Goal: Contribute content: Add original content to the website for others to see

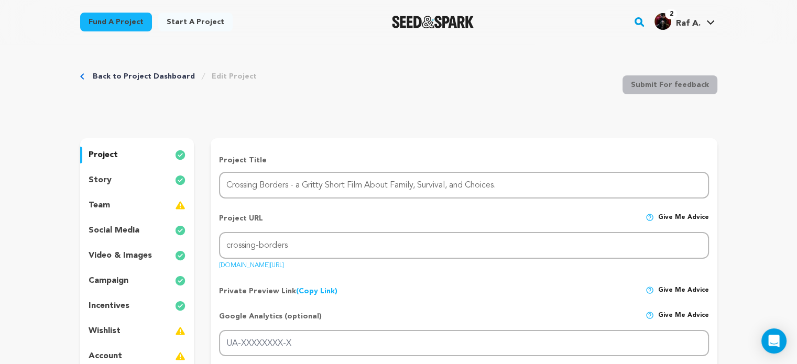
click at [102, 157] on p "project" at bounding box center [103, 155] width 29 height 13
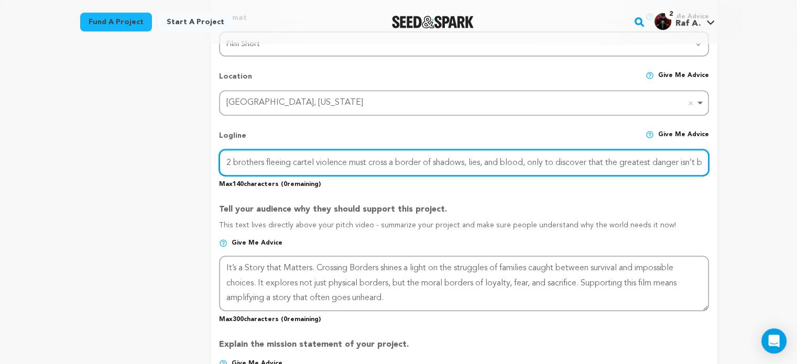
scroll to position [0, 38]
drag, startPoint x: 661, startPoint y: 159, endPoint x: 745, endPoint y: 163, distance: 85.0
click at [684, 160] on input "2 brothers fleeing cartel violence must cross a border of shadows, lies, and bl…" at bounding box center [463, 162] width 489 height 27
drag, startPoint x: 687, startPoint y: 156, endPoint x: 723, endPoint y: 161, distance: 35.9
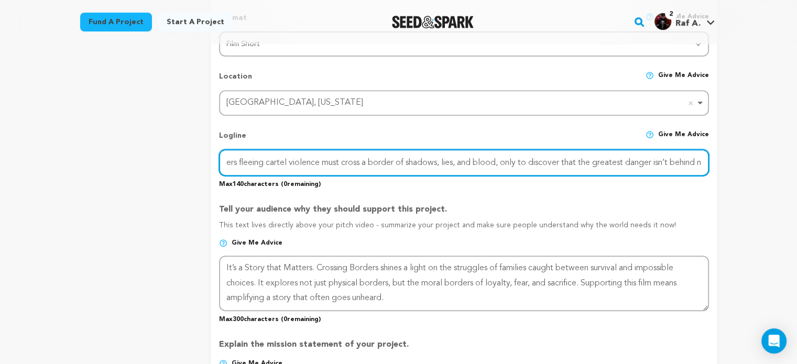
click at [684, 161] on div "Back to Project Dashboard Edit Project Submit For feedback Submit For feedback …" at bounding box center [398, 294] width 671 height 1339
click at [684, 158] on input "2 brothers fleeing cartel violence must cross a border of shadows, lies, and bl…" at bounding box center [463, 162] width 489 height 27
drag, startPoint x: 262, startPoint y: 167, endPoint x: 219, endPoint y: 172, distance: 42.8
click at [219, 172] on div "2 brothers fleeing cartel violence must cross a border of shadows, lies, and bl…" at bounding box center [463, 162] width 489 height 27
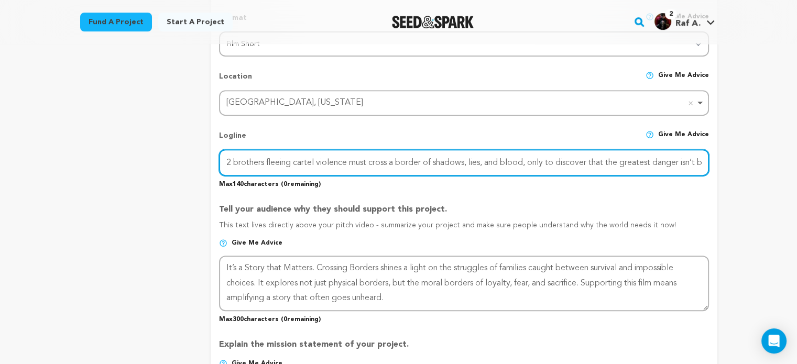
click at [278, 161] on input "2 brothers fleeing cartel violence must cross a border of shadows, lies, and bl…" at bounding box center [463, 162] width 489 height 27
click at [291, 160] on input "2 brothers fleeing cartel violence must cross a border of shadows, lies, and bl…" at bounding box center [463, 162] width 489 height 27
click at [339, 162] on input "2 brothers flee cartel violence must cross a border of shadows, lies, and blood…" at bounding box center [463, 162] width 489 height 27
click at [490, 161] on input "2 brothers flee cartel violence & must cross a border of shadows, lies, and blo…" at bounding box center [463, 162] width 489 height 27
click at [491, 163] on input "2 brothers flee cartel violence & must cross a border of shadows, lies, and blo…" at bounding box center [463, 162] width 489 height 27
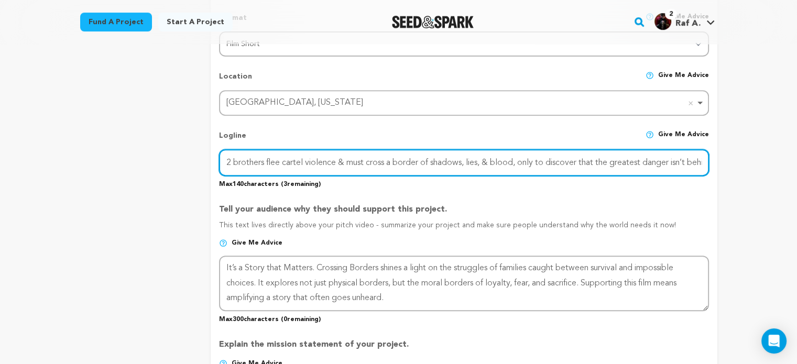
scroll to position [0, 26]
drag, startPoint x: 686, startPoint y: 157, endPoint x: 720, endPoint y: 164, distance: 34.9
click at [684, 164] on div "Back to Project Dashboard Edit Project Submit For feedback Submit For feedback …" at bounding box center [398, 294] width 671 height 1339
click at [684, 163] on input "2 brothers flee cartel violence & must cross a border of shadows, lies, & blood…" at bounding box center [463, 162] width 489 height 27
drag, startPoint x: 695, startPoint y: 160, endPoint x: 707, endPoint y: 161, distance: 12.1
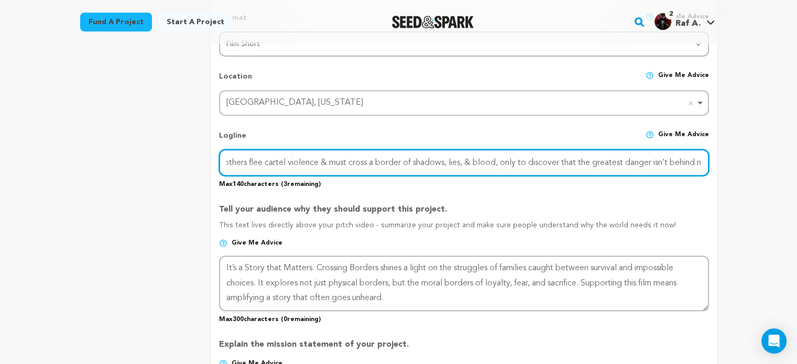
click at [684, 161] on input "2 brothers flee cartel violence & must cross a border of shadows, lies, & blood…" at bounding box center [463, 162] width 489 height 27
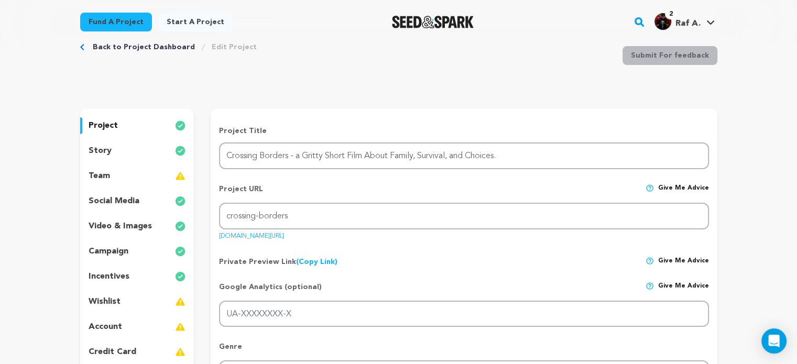
scroll to position [0, 0]
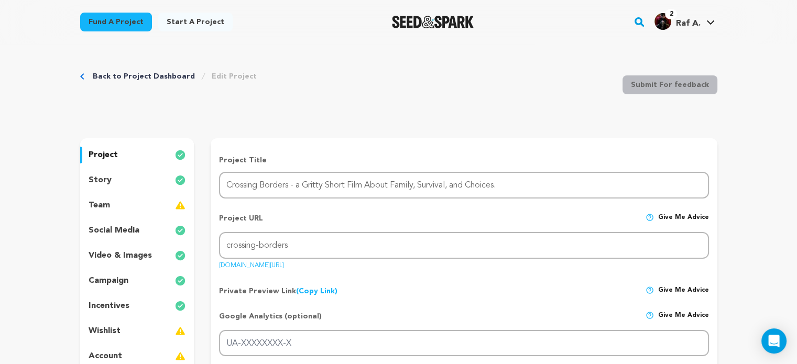
type input "2 brothers flee cartel violence & must cross a border of shadows, lies, & blood…"
click at [104, 183] on p "story" at bounding box center [100, 180] width 23 height 13
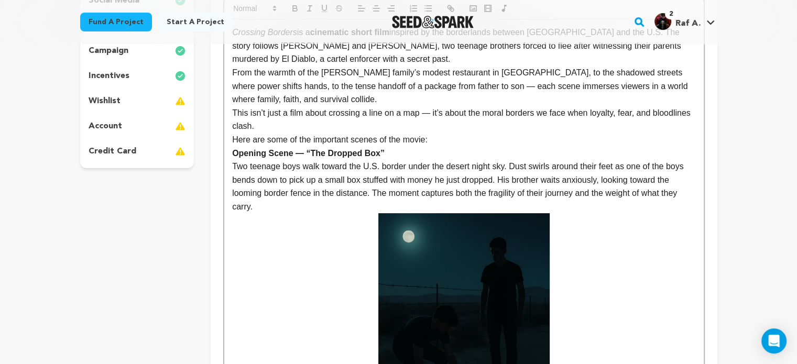
scroll to position [262, 0]
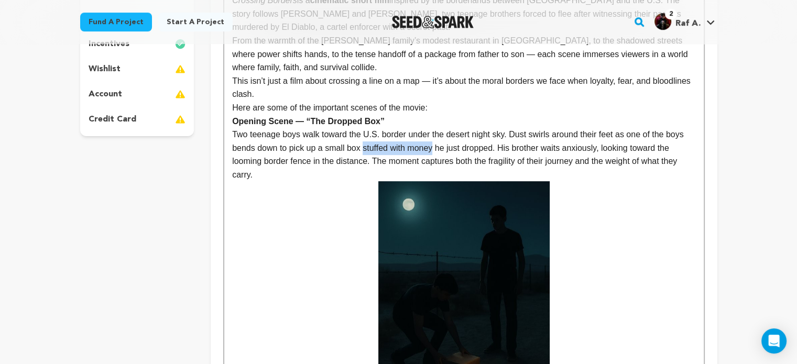
drag, startPoint x: 364, startPoint y: 147, endPoint x: 434, endPoint y: 149, distance: 70.7
click at [434, 149] on p "Two teenage boys walk toward the U.S. border under the desert night sky. Dust s…" at bounding box center [463, 154] width 463 height 53
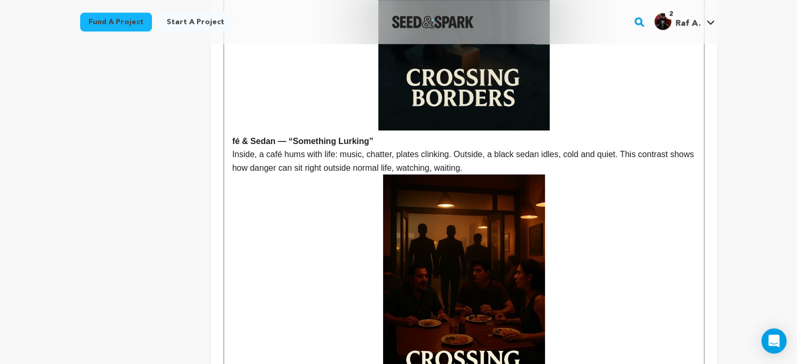
scroll to position [576, 0]
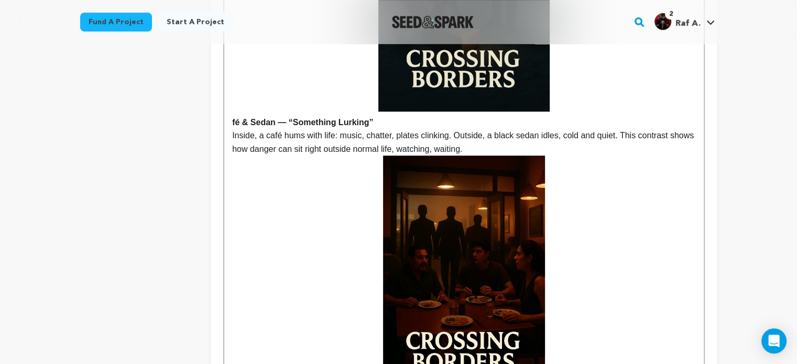
click at [258, 137] on p "Inside, a café hums with life: music, chatter, plates clinking. Outside, a blac…" at bounding box center [463, 142] width 463 height 27
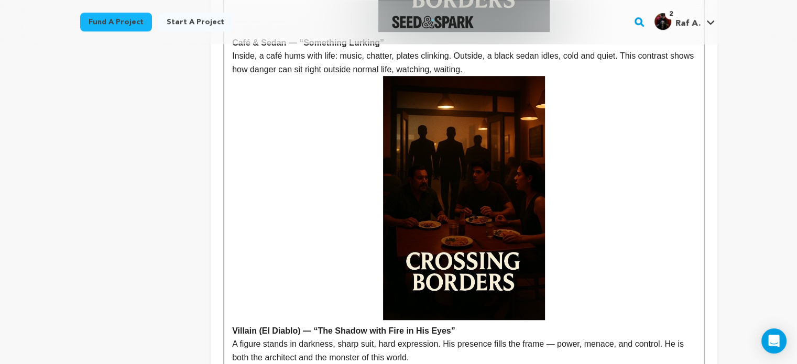
scroll to position [681, 0]
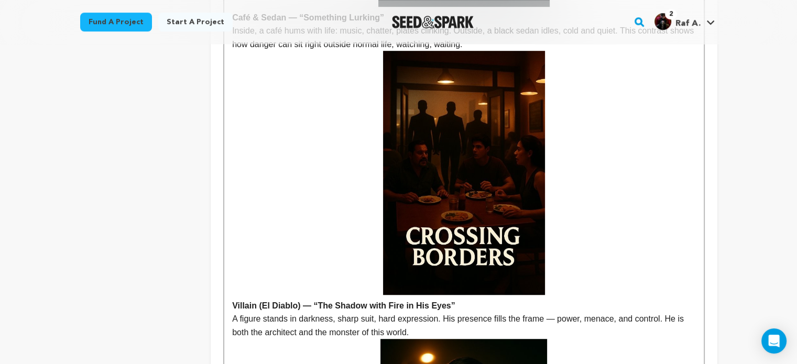
click at [429, 148] on img at bounding box center [464, 173] width 162 height 244
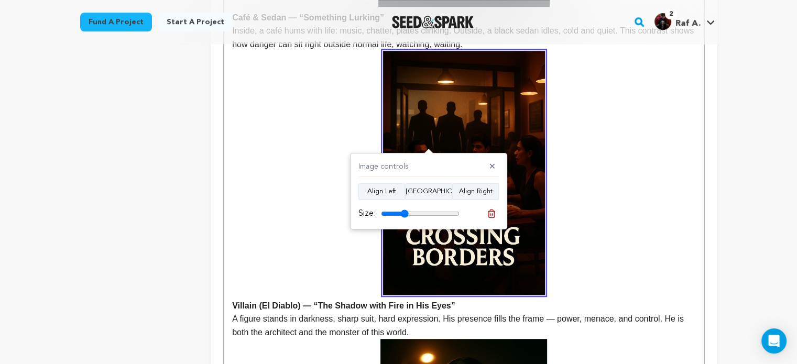
click at [560, 130] on p at bounding box center [463, 173] width 463 height 244
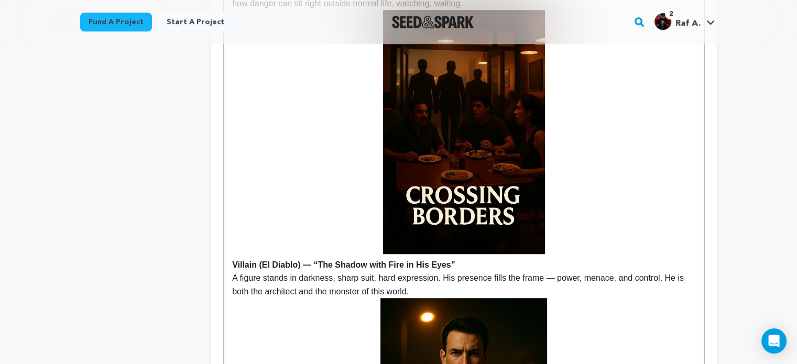
scroll to position [786, 0]
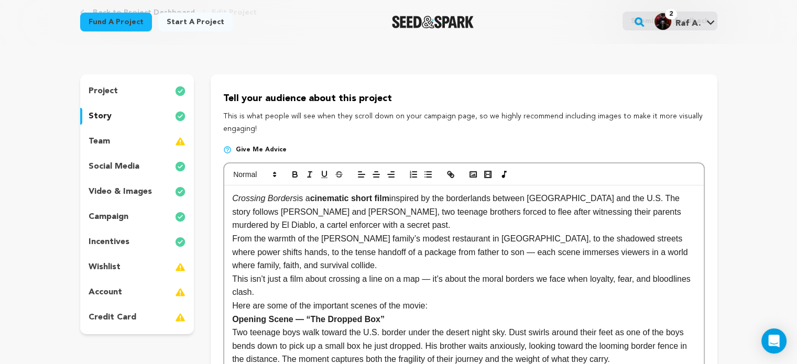
scroll to position [0, 0]
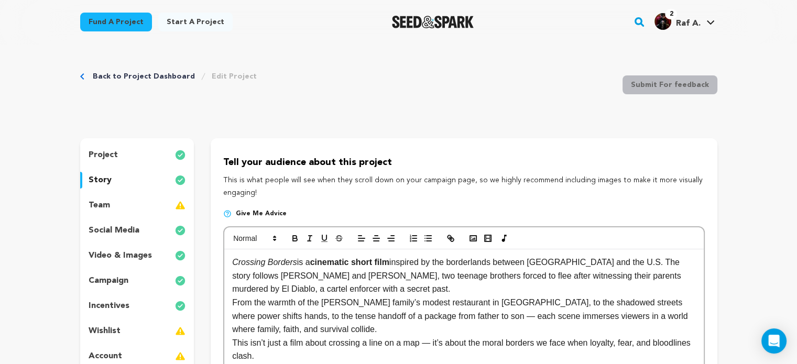
click at [98, 202] on p "team" at bounding box center [99, 205] width 21 height 13
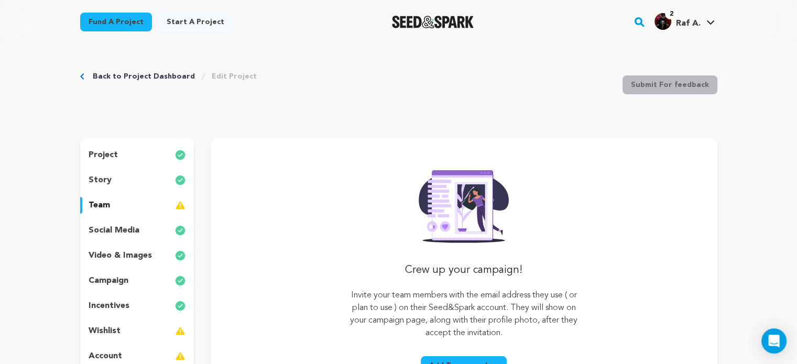
click at [125, 251] on p "video & images" at bounding box center [120, 255] width 63 height 13
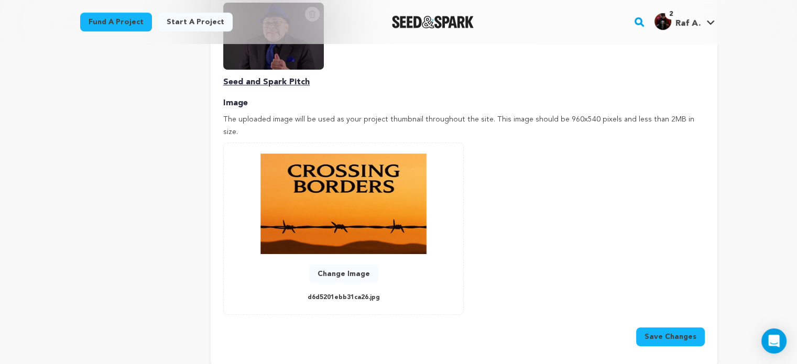
scroll to position [262, 0]
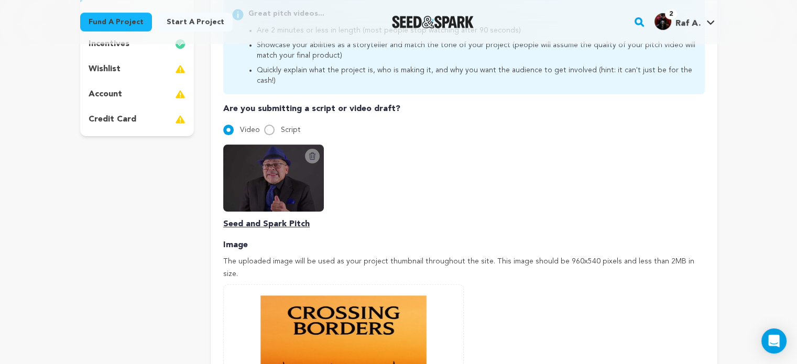
click at [276, 158] on img at bounding box center [273, 178] width 101 height 67
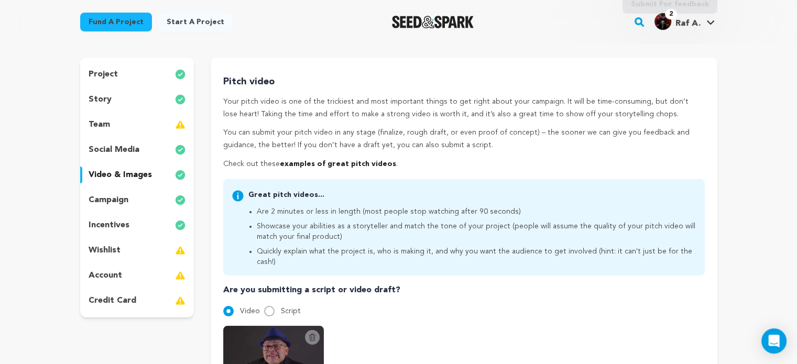
scroll to position [105, 0]
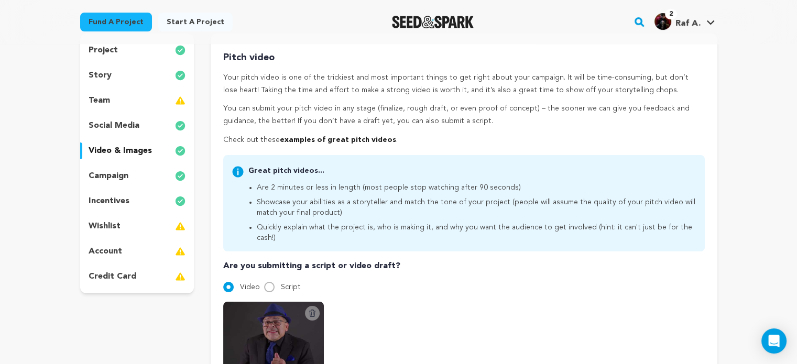
click at [128, 127] on p "social media" at bounding box center [114, 125] width 51 height 13
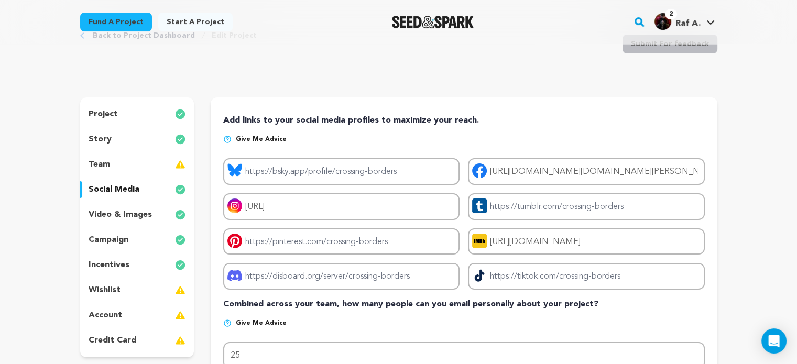
scroll to position [105, 0]
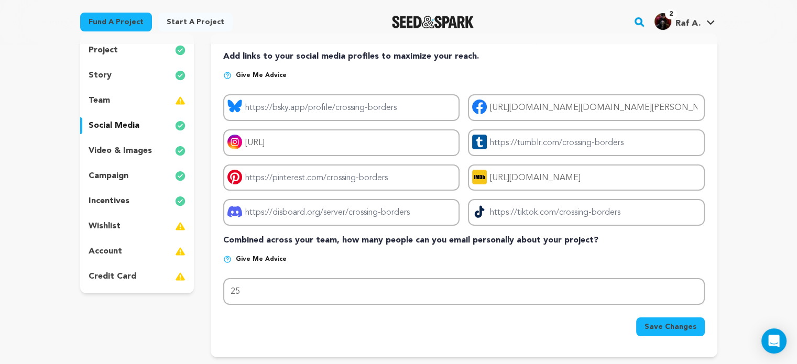
click at [111, 178] on p "campaign" at bounding box center [109, 176] width 40 height 13
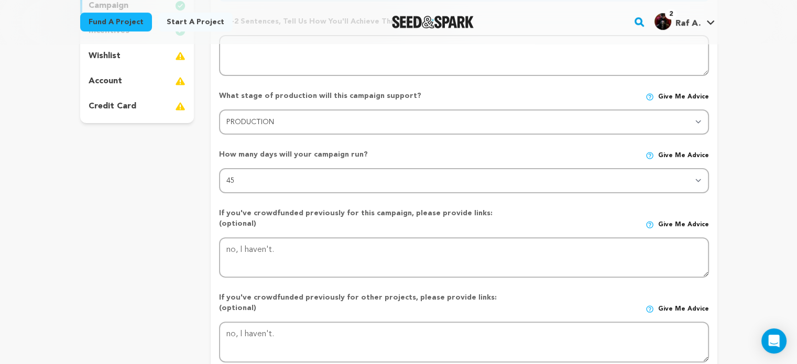
scroll to position [105, 0]
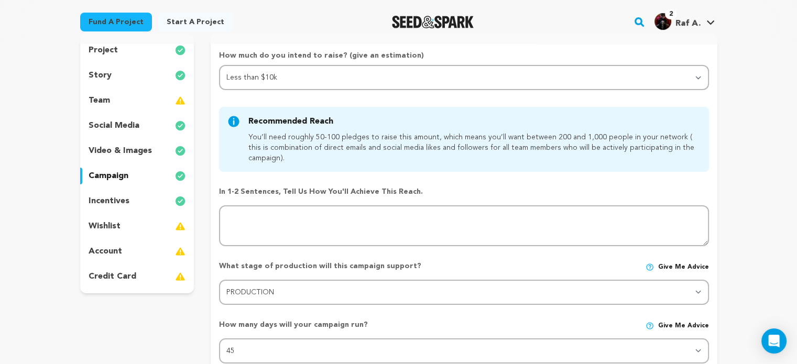
click at [117, 199] on p "incentives" at bounding box center [109, 201] width 41 height 13
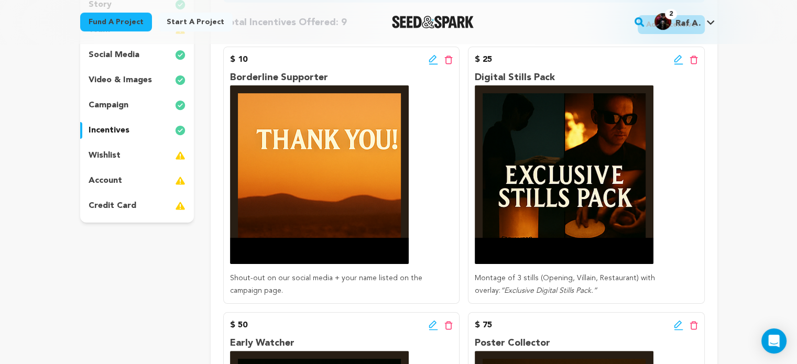
scroll to position [210, 0]
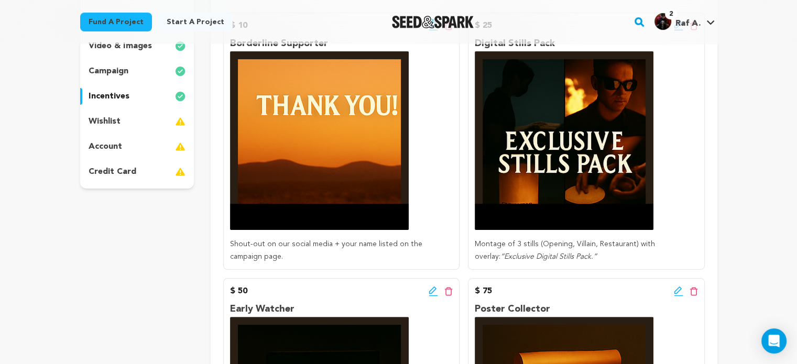
click at [111, 146] on p "account" at bounding box center [106, 146] width 34 height 13
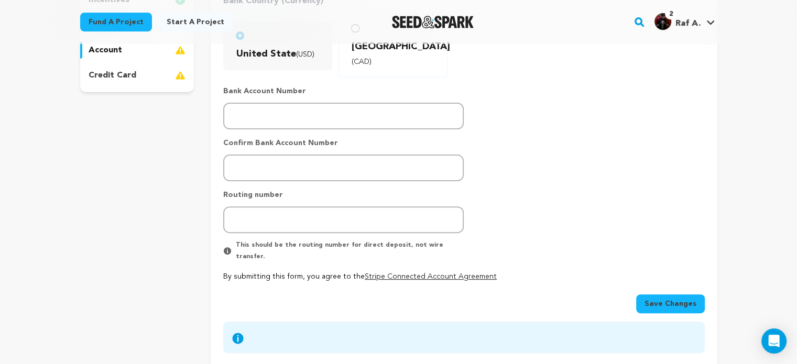
scroll to position [105, 0]
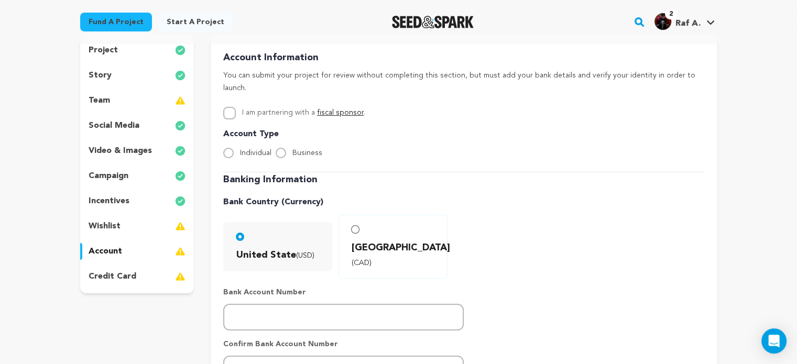
click at [116, 54] on p "project" at bounding box center [103, 50] width 29 height 13
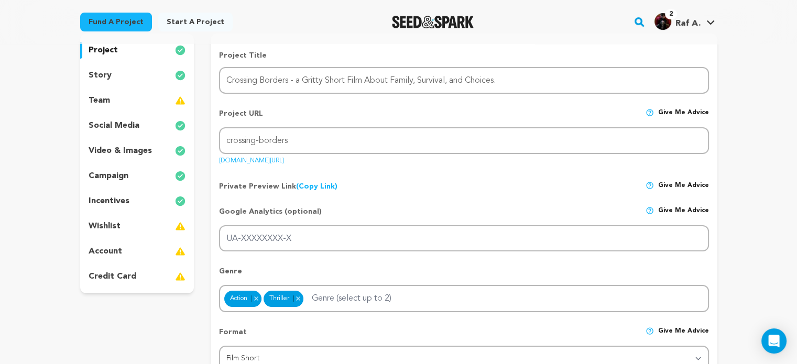
click at [100, 101] on p "team" at bounding box center [99, 100] width 21 height 13
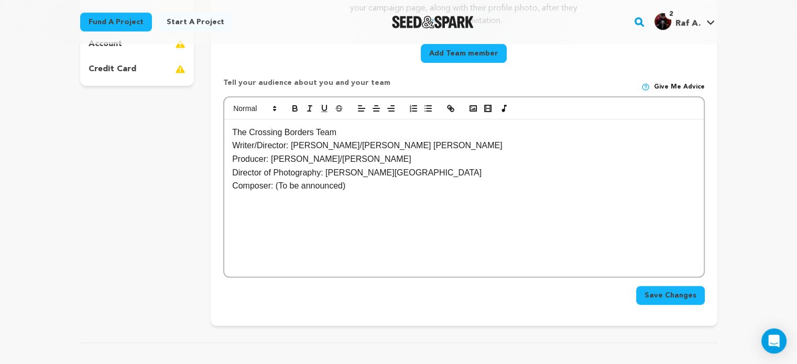
scroll to position [314, 0]
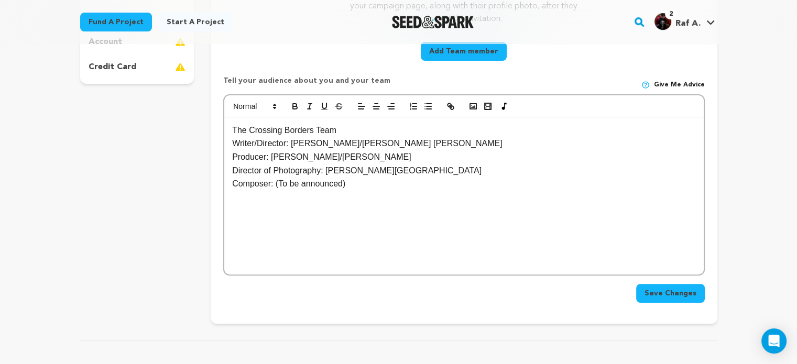
click at [314, 156] on p "Producer: [PERSON_NAME]/[PERSON_NAME]" at bounding box center [463, 157] width 463 height 14
click at [675, 294] on span "Save Changes" at bounding box center [670, 293] width 52 height 10
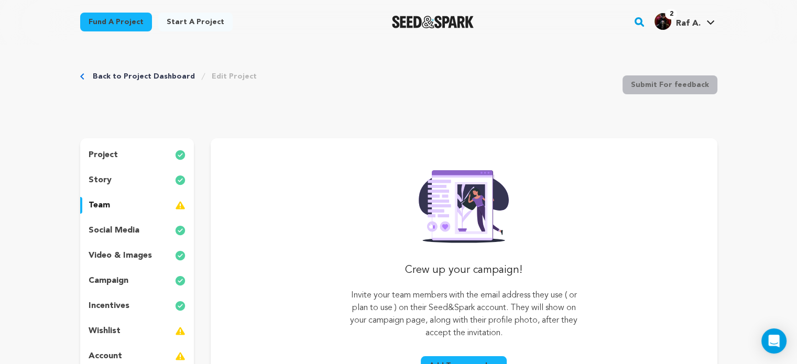
scroll to position [0, 0]
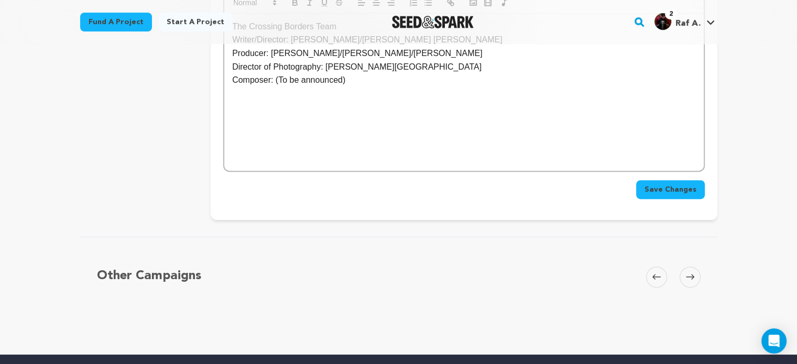
scroll to position [419, 0]
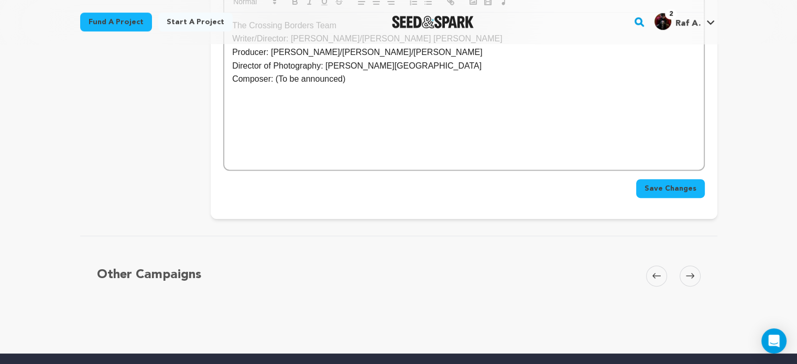
click at [683, 196] on button "Save Changes" at bounding box center [670, 188] width 69 height 19
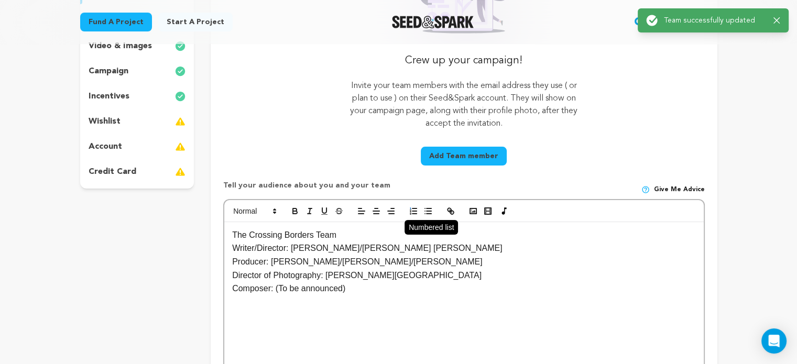
scroll to position [314, 0]
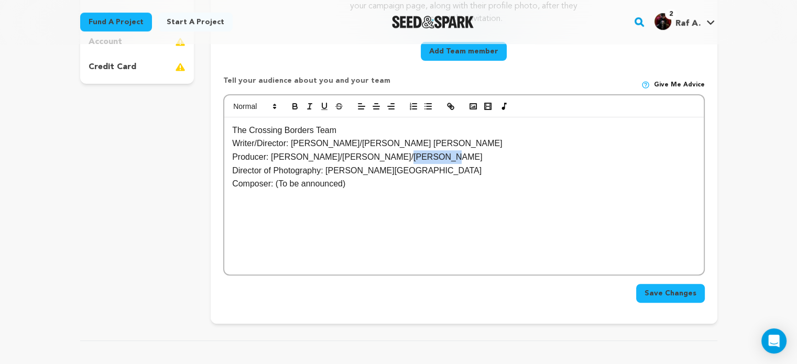
click at [684, 291] on span "Save Changes" at bounding box center [670, 293] width 52 height 10
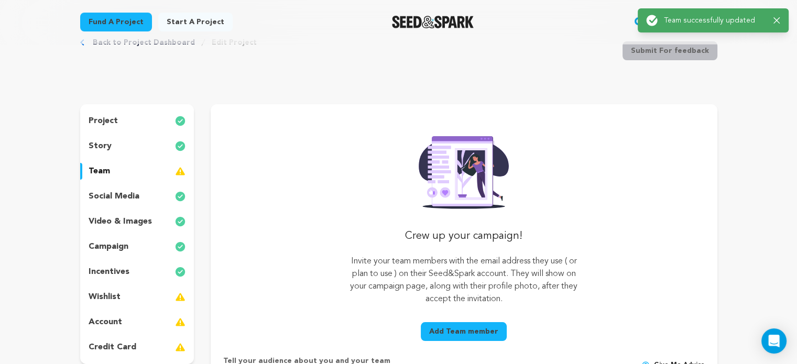
scroll to position [52, 0]
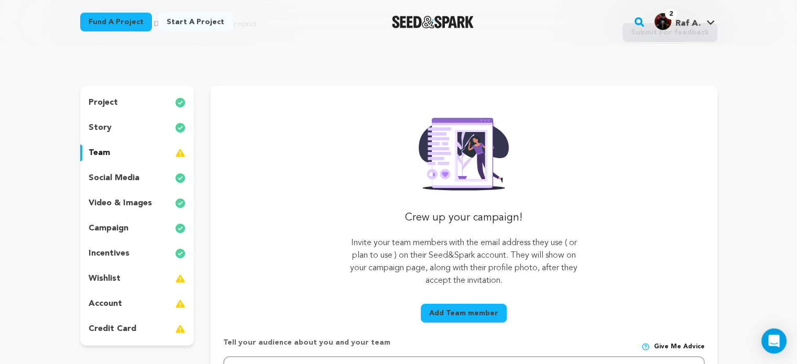
click at [105, 226] on p "campaign" at bounding box center [109, 228] width 40 height 13
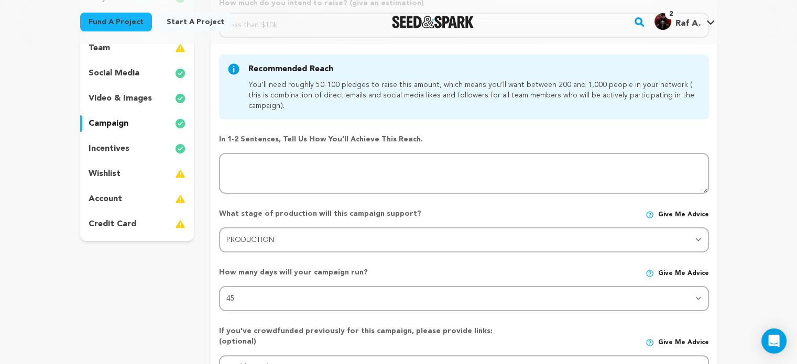
scroll to position [105, 0]
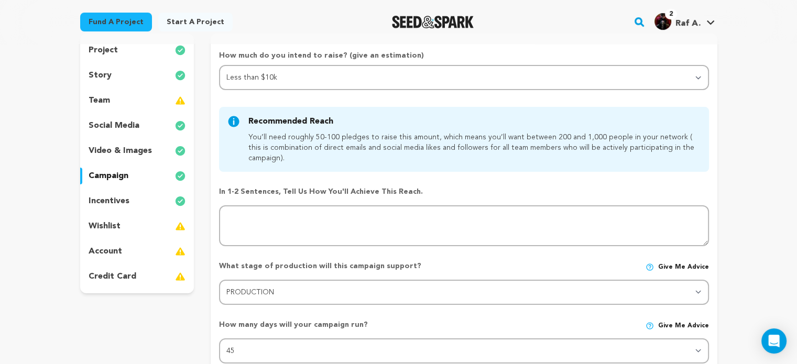
click at [108, 77] on p "story" at bounding box center [100, 75] width 23 height 13
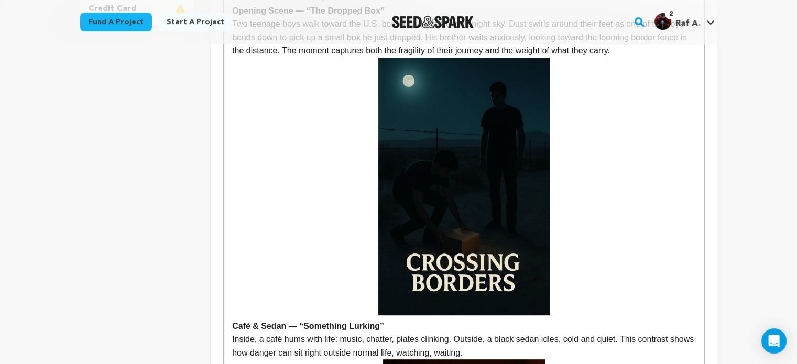
scroll to position [371, 0]
